Goal: Information Seeking & Learning: Learn about a topic

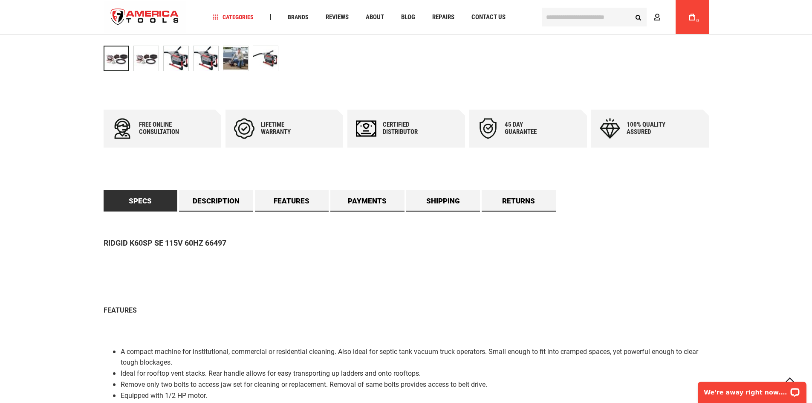
scroll to position [511, 0]
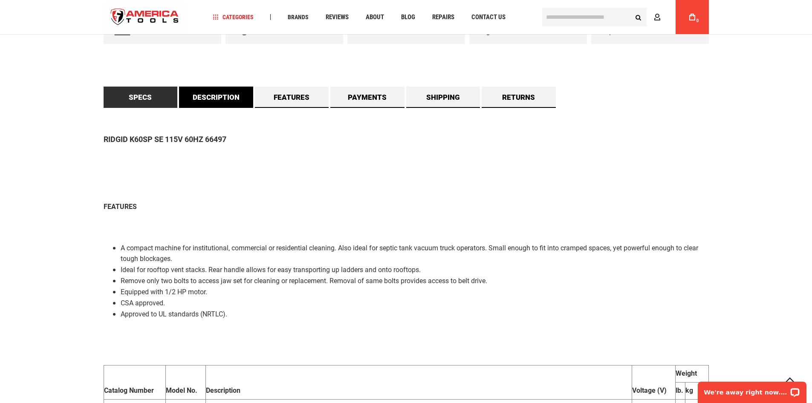
click at [200, 99] on link "Description" at bounding box center [216, 97] width 74 height 21
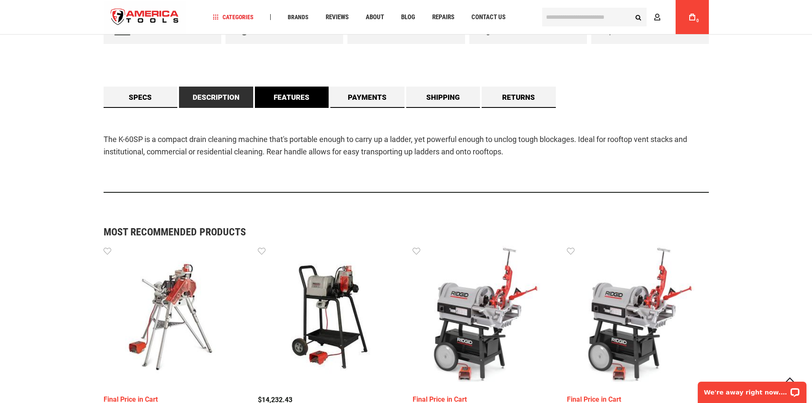
click at [302, 93] on link "Features" at bounding box center [292, 97] width 74 height 21
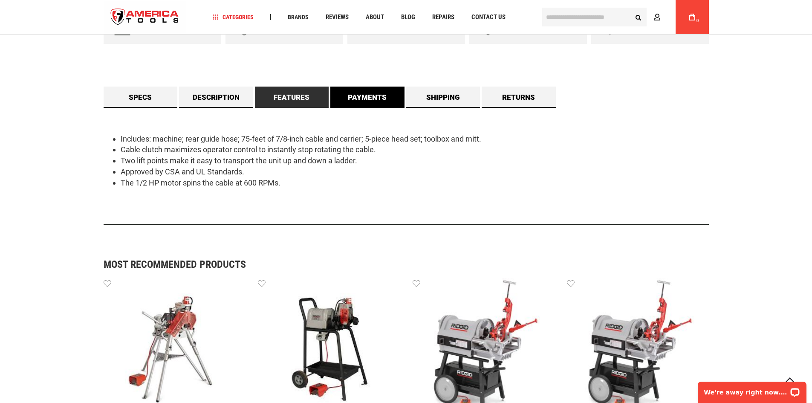
click at [364, 96] on link "Payments" at bounding box center [367, 97] width 74 height 21
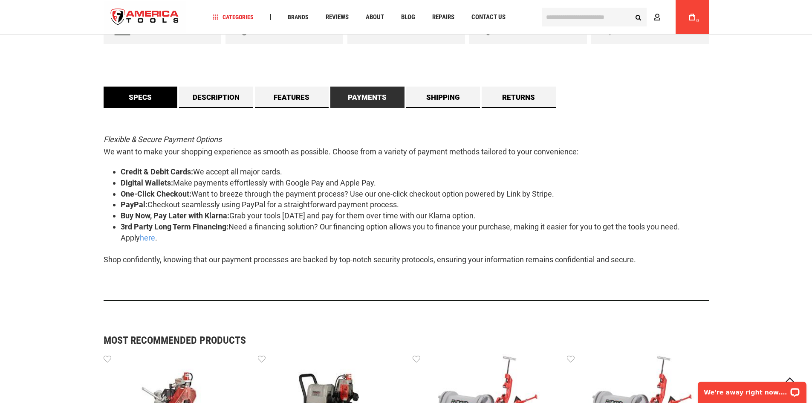
click at [173, 95] on link "Specs" at bounding box center [141, 97] width 74 height 21
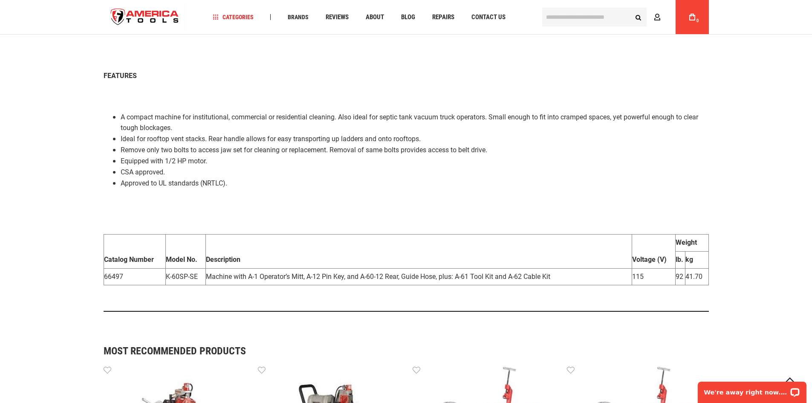
scroll to position [724, 0]
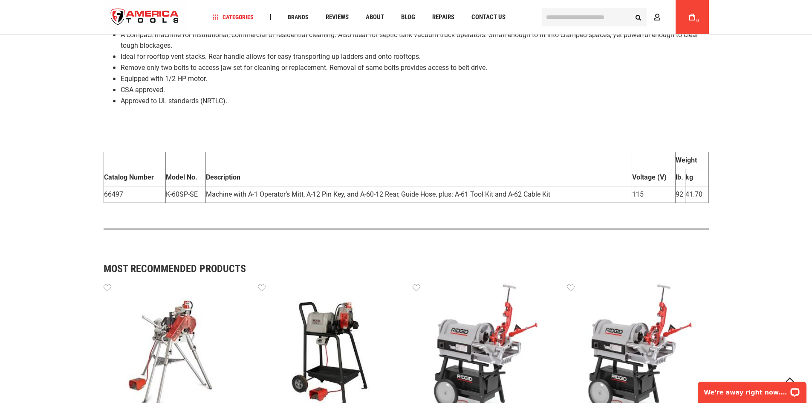
drag, startPoint x: 80, startPoint y: 155, endPoint x: 733, endPoint y: 187, distance: 653.2
click at [733, 187] on div "Language English Español Need Help? [PHONE_NUMBER] Free Shipping Over $150 Fina…" at bounding box center [406, 99] width 812 height 1647
copy div
click at [65, 156] on div "Language English Español Need Help? [PHONE_NUMBER] Free Shipping Over $150 Fina…" at bounding box center [406, 99] width 812 height 1647
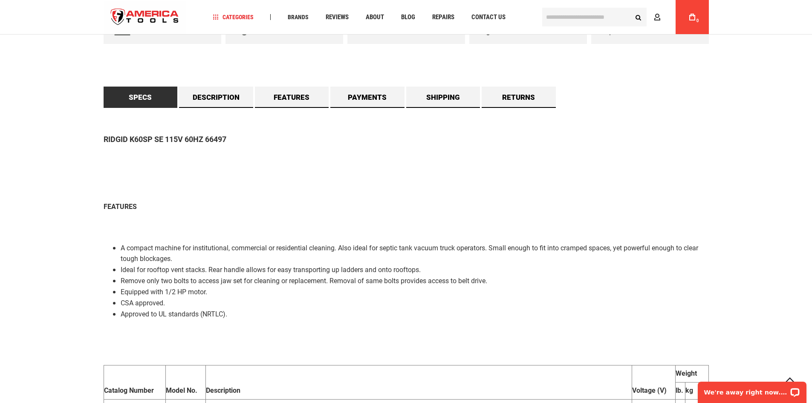
scroll to position [384, 0]
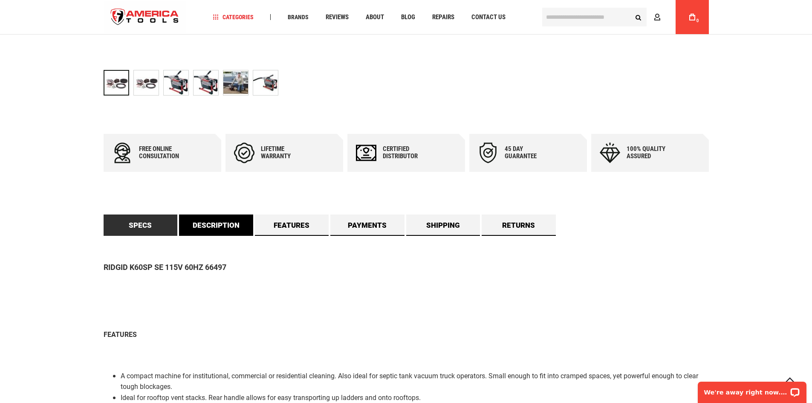
click at [213, 223] on link "Description" at bounding box center [216, 224] width 74 height 21
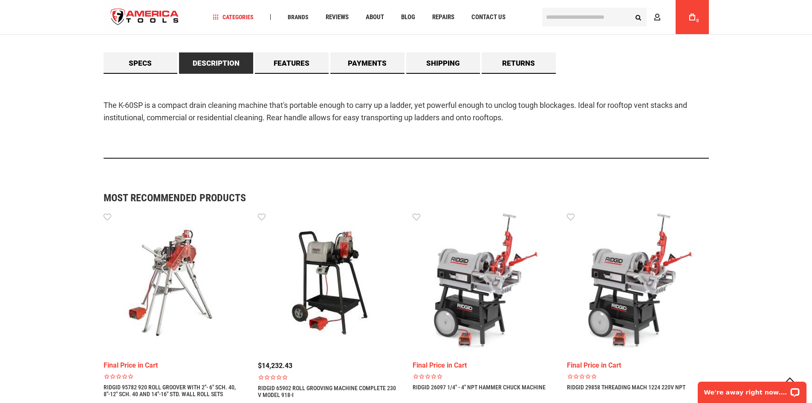
scroll to position [639, 0]
